Goal: Communication & Community: Answer question/provide support

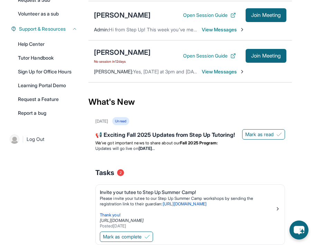
scroll to position [91, 0]
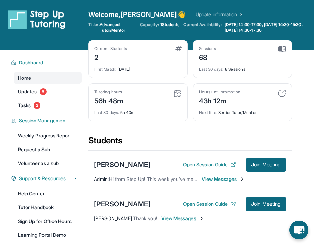
click at [117, 20] on div "Welcome, Daisie 👋 Update Information Title: Advanced Tutor/Mentor Capacity: 1 S…" at bounding box center [200, 25] width 225 height 30
click at [117, 27] on span "Advanced Tutor/Mentor" at bounding box center [117, 27] width 36 height 11
click at [121, 31] on span "Advanced Tutor/Mentor" at bounding box center [117, 27] width 36 height 11
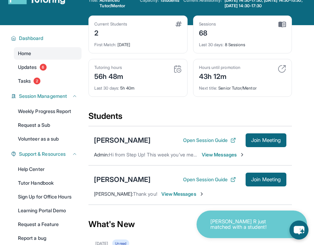
scroll to position [25, 0]
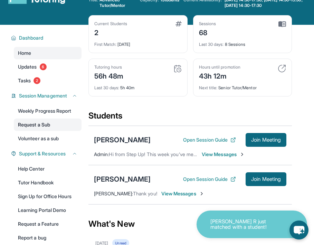
click at [42, 124] on link "Request a Sub" at bounding box center [48, 125] width 68 height 12
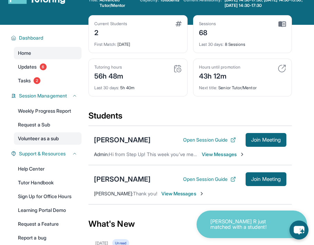
click at [59, 141] on link "Volunteer as a sub" at bounding box center [48, 139] width 68 height 12
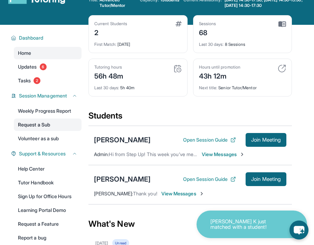
click at [55, 125] on link "Request a Sub" at bounding box center [48, 125] width 68 height 12
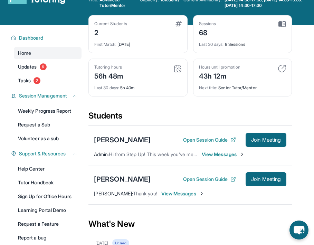
scroll to position [0, 0]
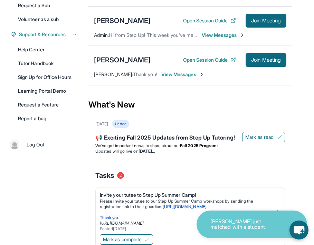
scroll to position [76, 0]
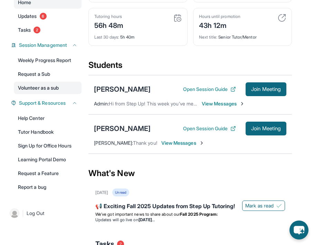
click at [54, 89] on link "Volunteer as a sub" at bounding box center [48, 88] width 68 height 12
